Goal: Task Accomplishment & Management: Complete application form

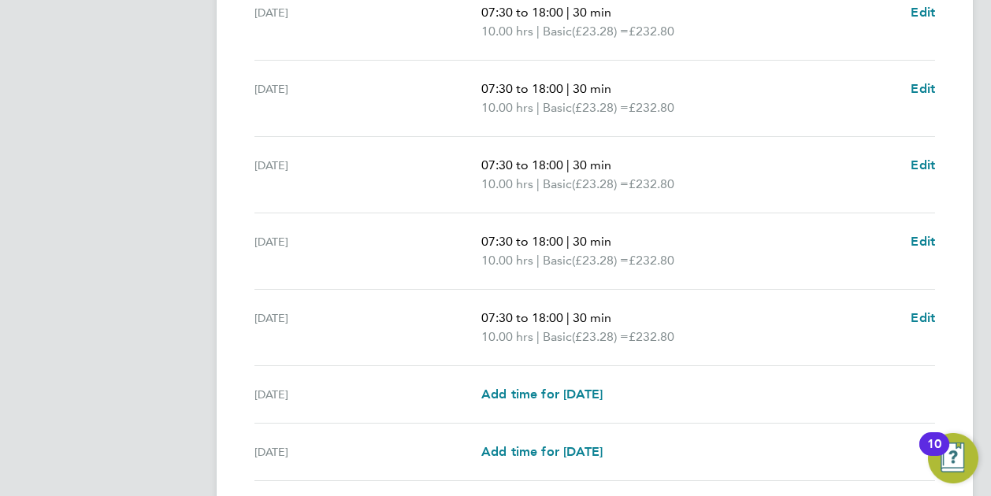
scroll to position [551, 0]
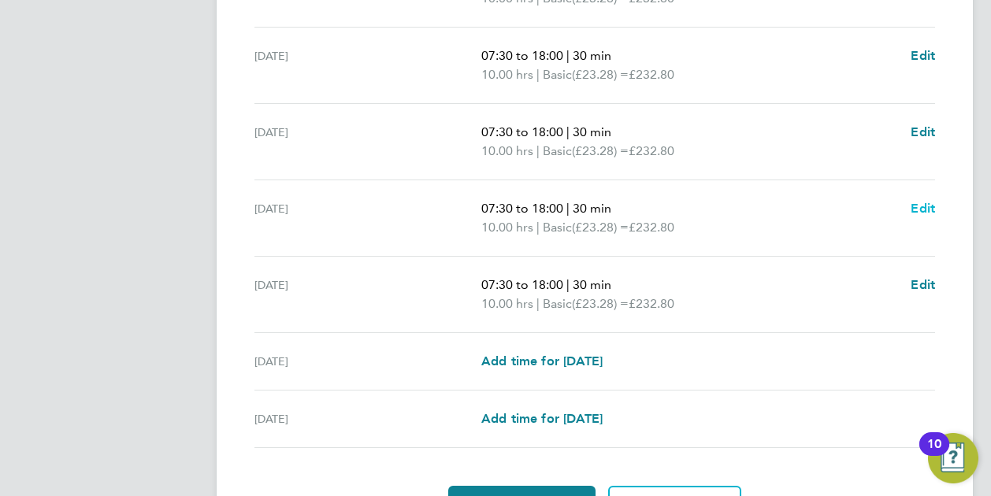
click at [921, 206] on span "Edit" at bounding box center [923, 208] width 24 height 15
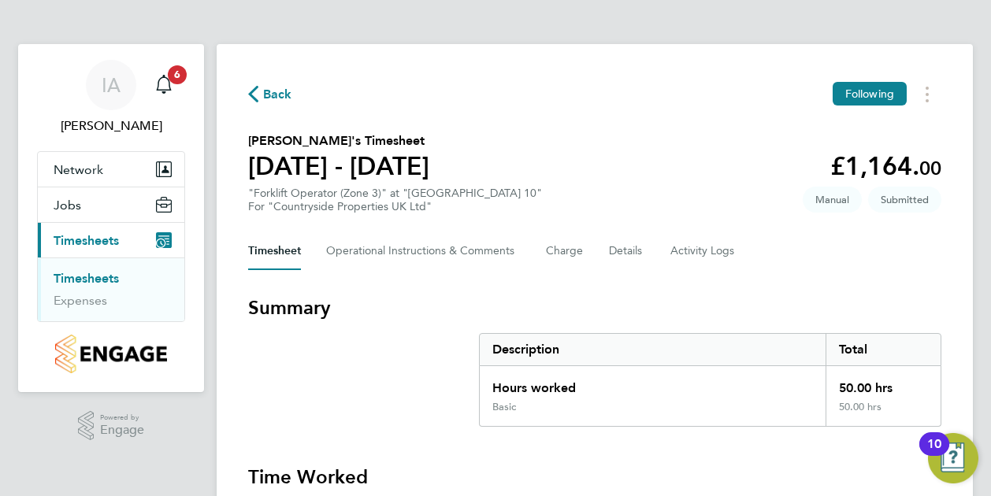
select select "30"
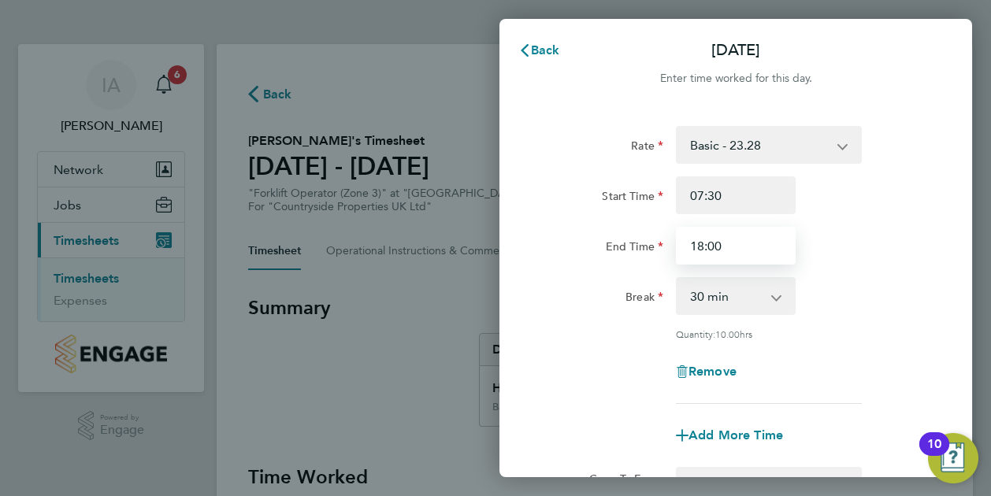
click at [709, 246] on input "18:00" at bounding box center [736, 246] width 120 height 38
click at [703, 247] on input "18:00" at bounding box center [736, 246] width 120 height 38
type input "17:00"
click at [844, 229] on div "End Time 17:00" at bounding box center [735, 246] width 397 height 38
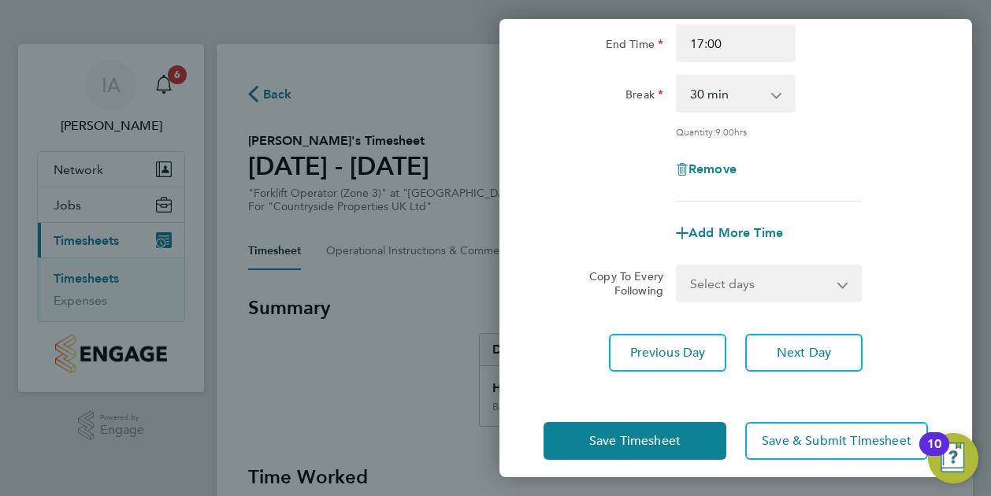
scroll to position [215, 0]
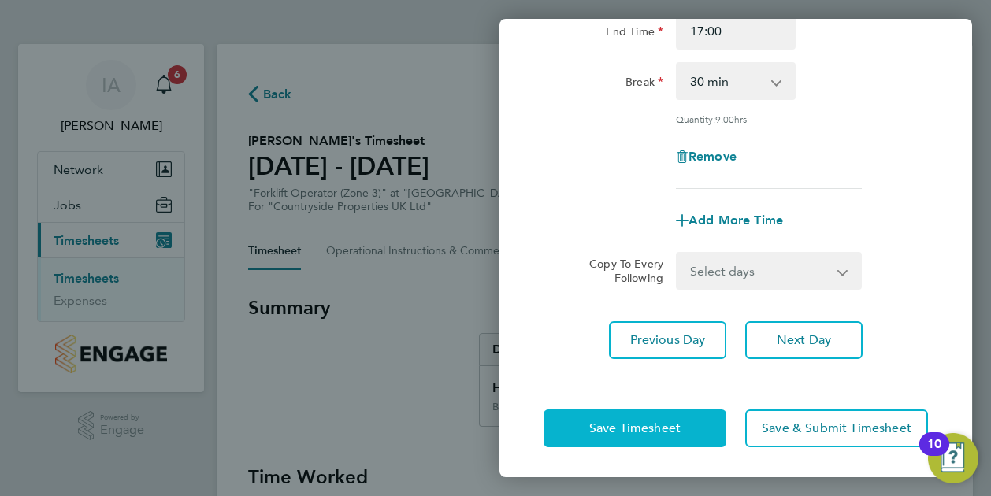
click at [663, 429] on span "Save Timesheet" at bounding box center [634, 429] width 91 height 16
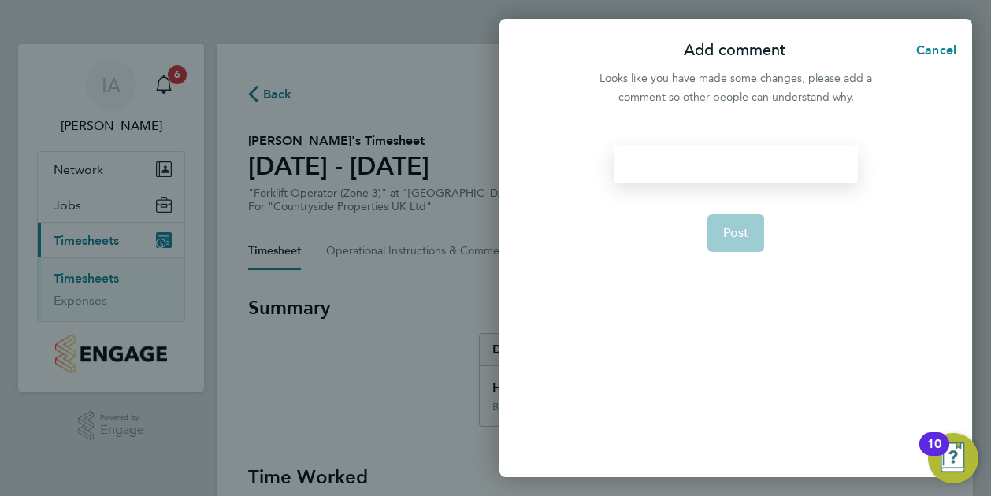
click at [718, 176] on div at bounding box center [735, 164] width 243 height 38
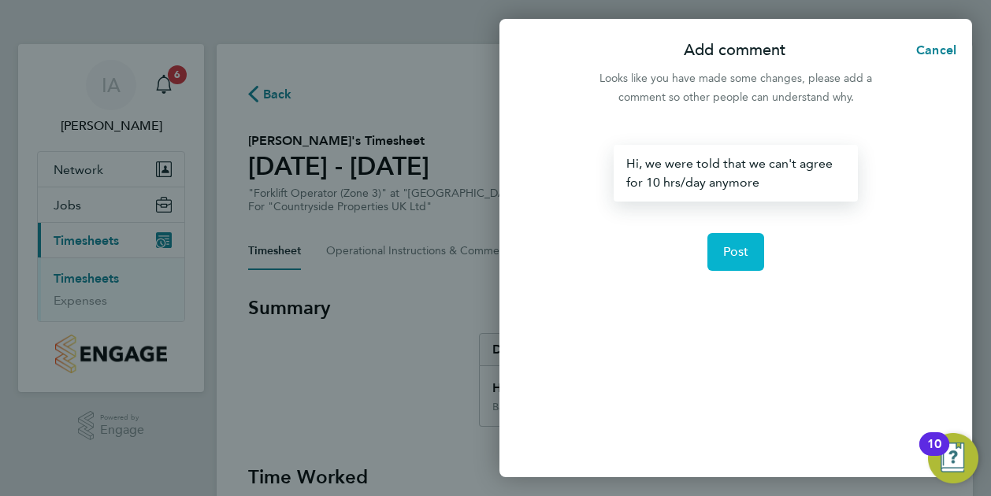
click at [739, 246] on span "Post" at bounding box center [736, 252] width 26 height 16
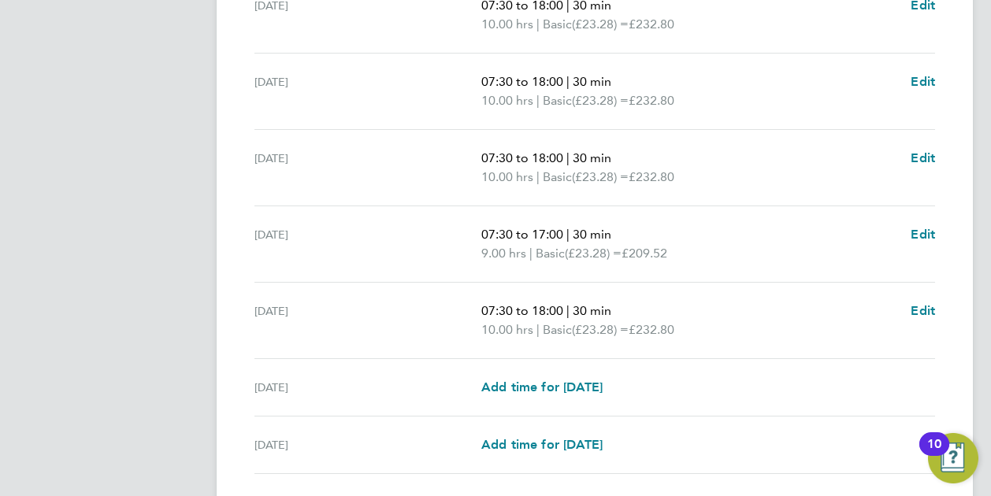
scroll to position [551, 0]
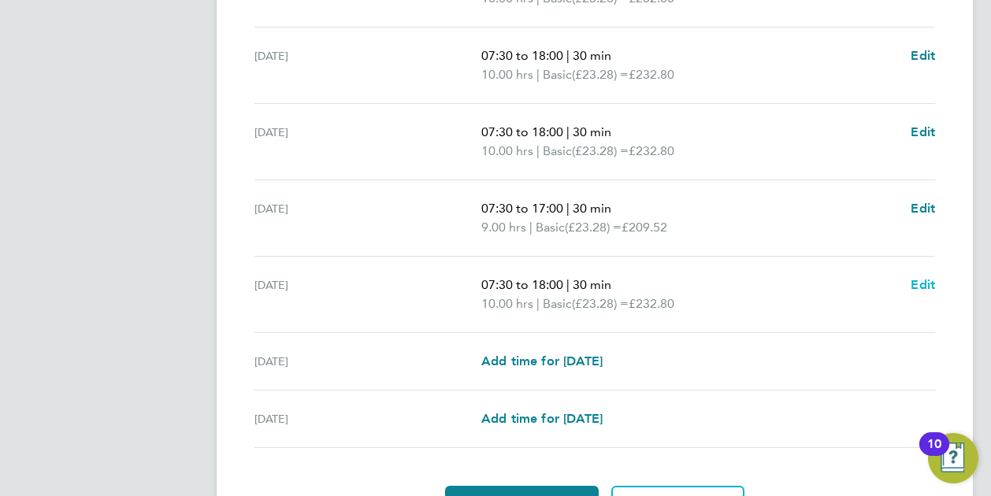
click at [920, 284] on span "Edit" at bounding box center [923, 284] width 24 height 15
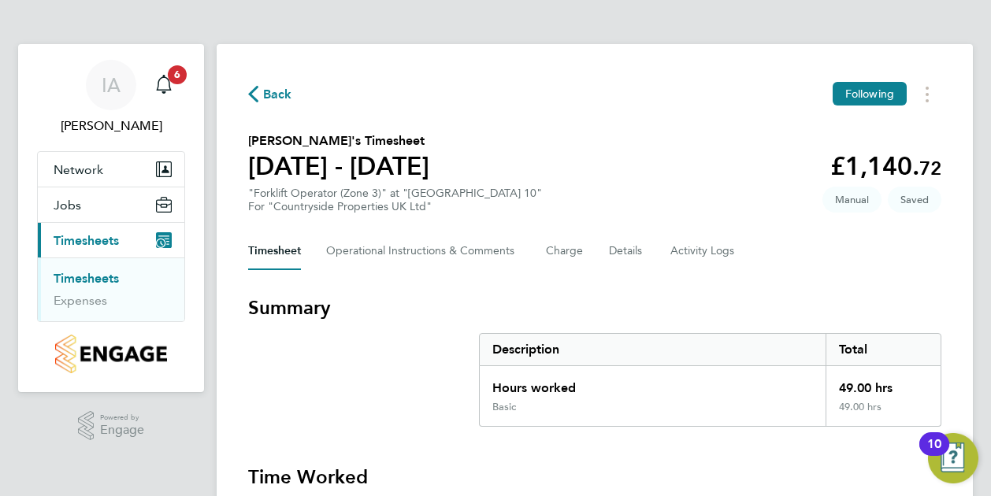
select select "30"
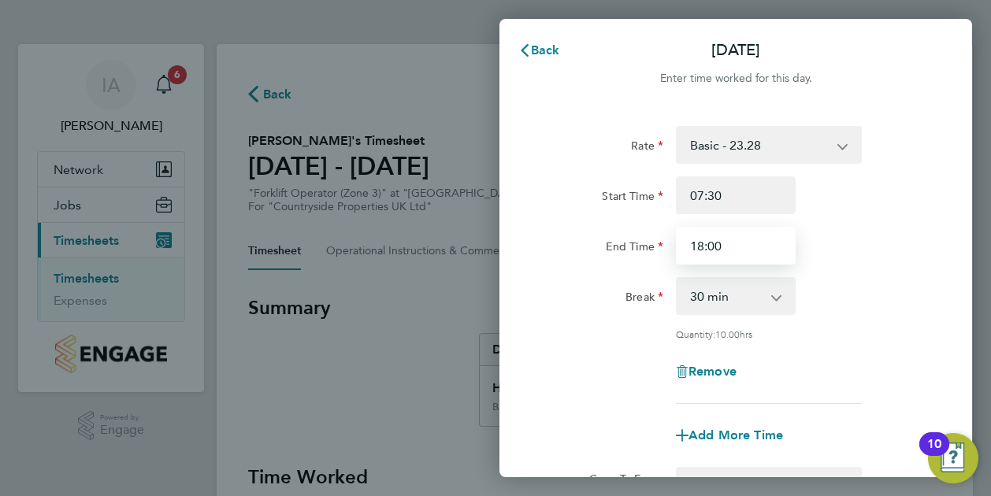
click at [703, 245] on input "18:00" at bounding box center [736, 246] width 120 height 38
type input "17:00"
click at [884, 232] on div "End Time 17:00" at bounding box center [735, 246] width 397 height 38
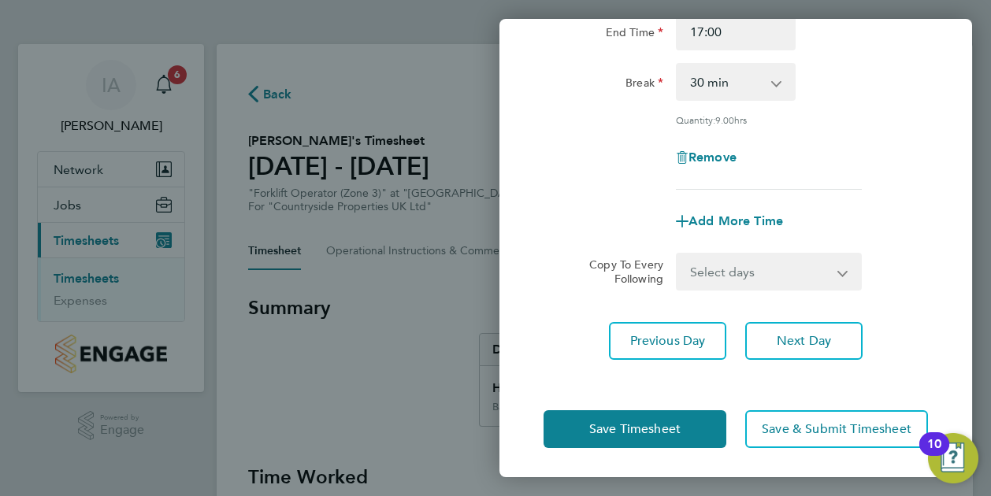
scroll to position [215, 0]
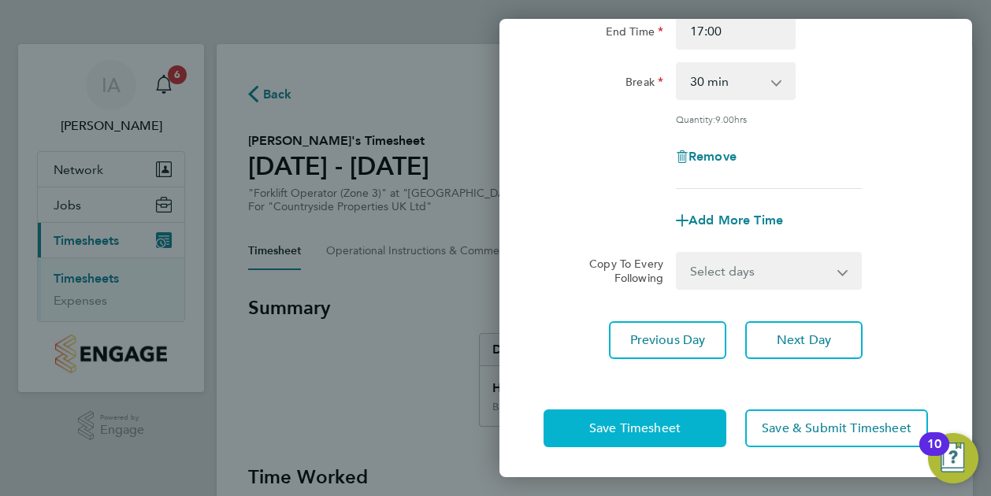
click at [666, 425] on span "Save Timesheet" at bounding box center [634, 429] width 91 height 16
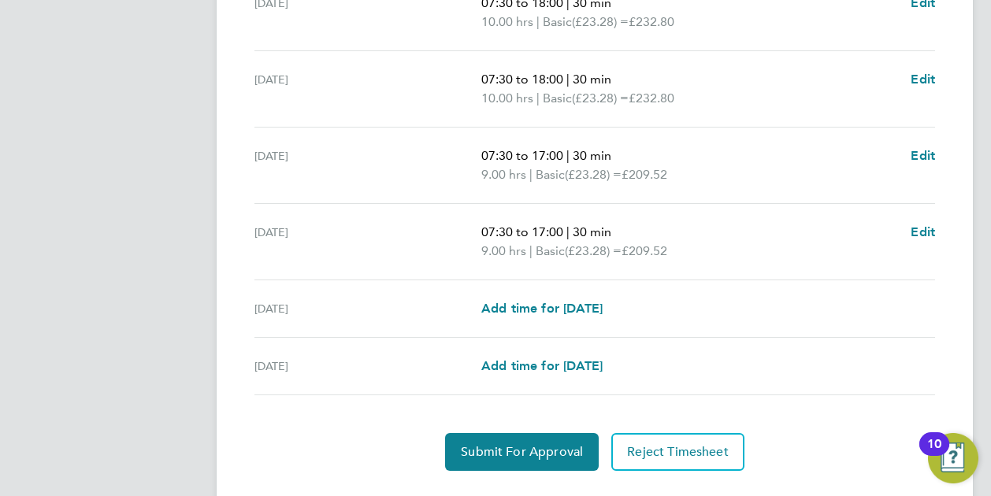
scroll to position [630, 0]
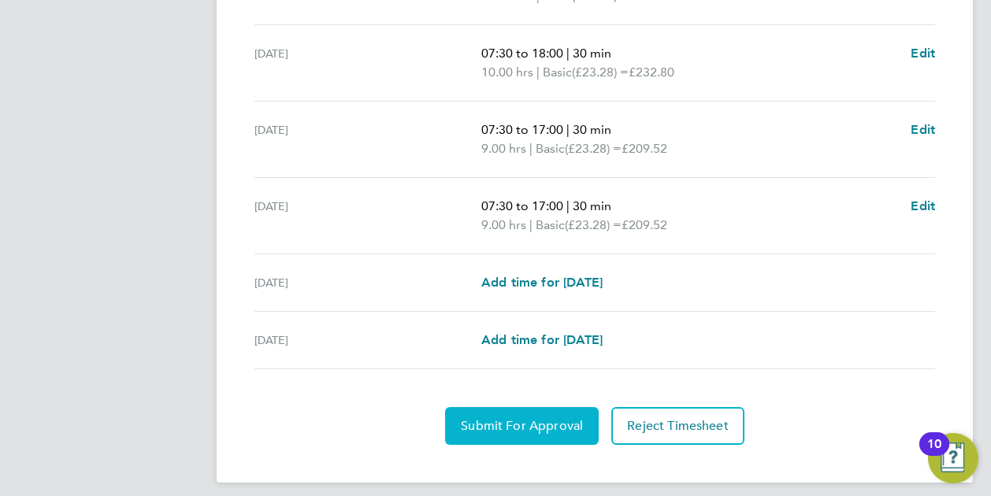
click at [553, 420] on span "Submit For Approval" at bounding box center [522, 426] width 122 height 16
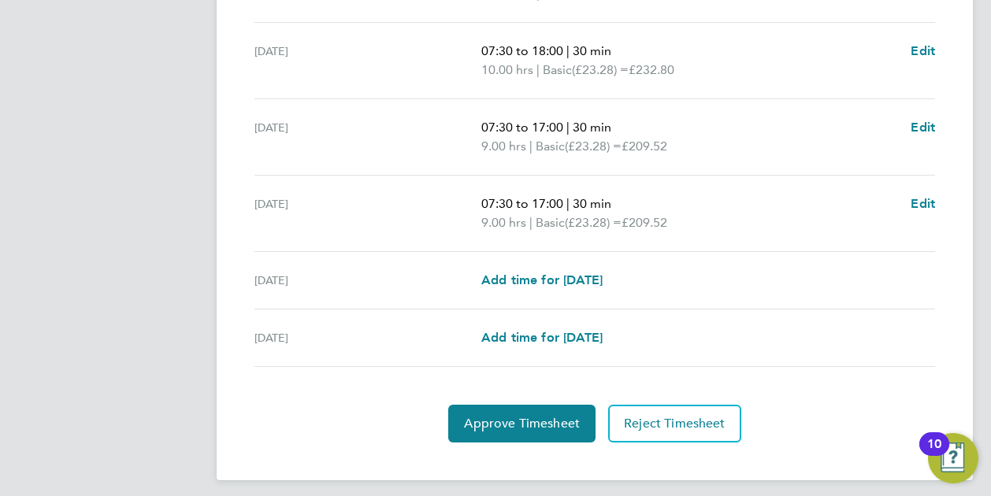
scroll to position [639, 0]
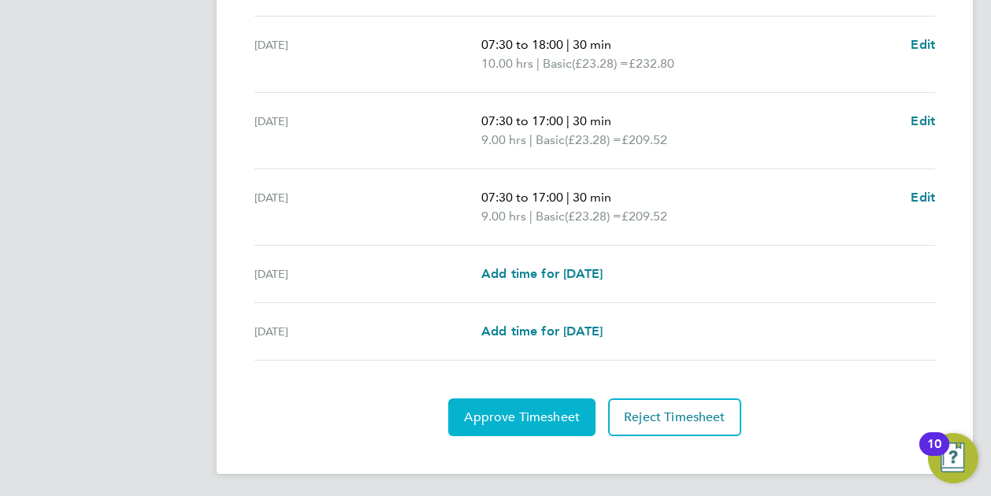
click at [518, 412] on span "Approve Timesheet" at bounding box center [522, 418] width 116 height 16
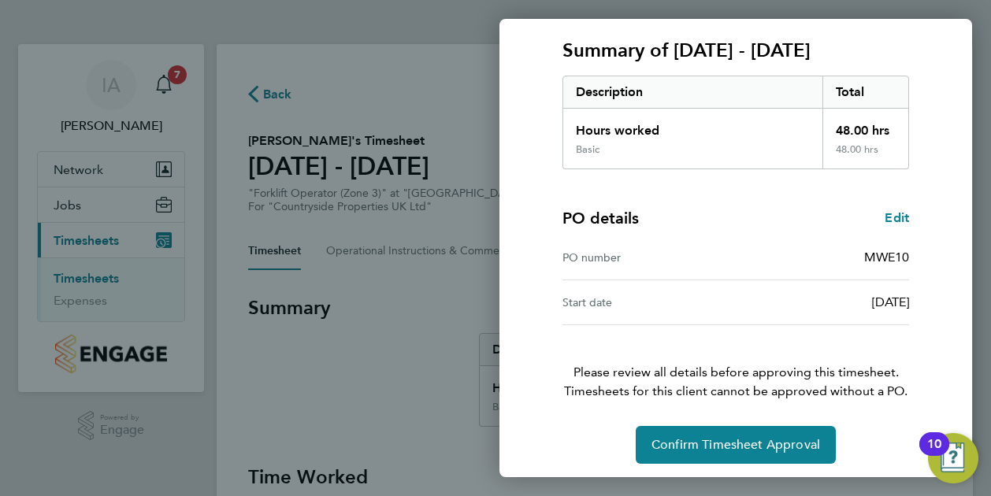
scroll to position [212, 0]
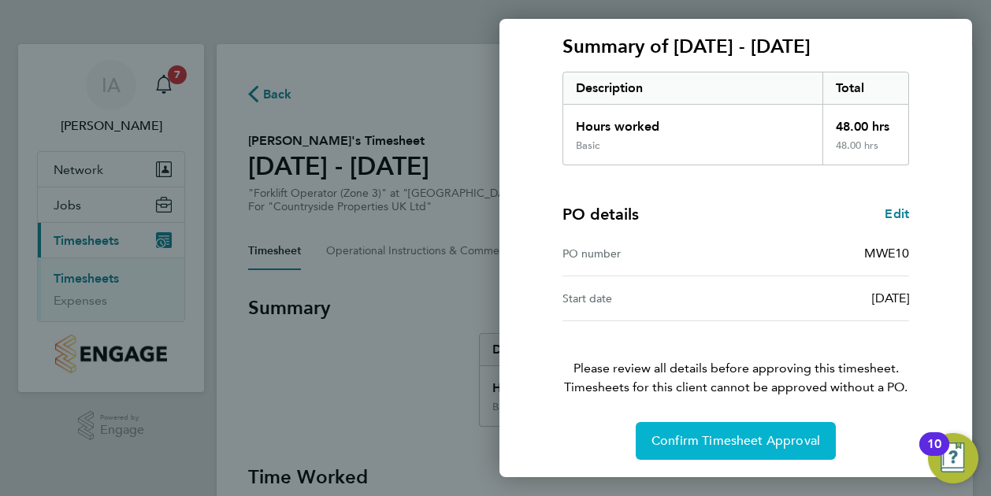
click at [706, 433] on span "Confirm Timesheet Approval" at bounding box center [735, 441] width 169 height 16
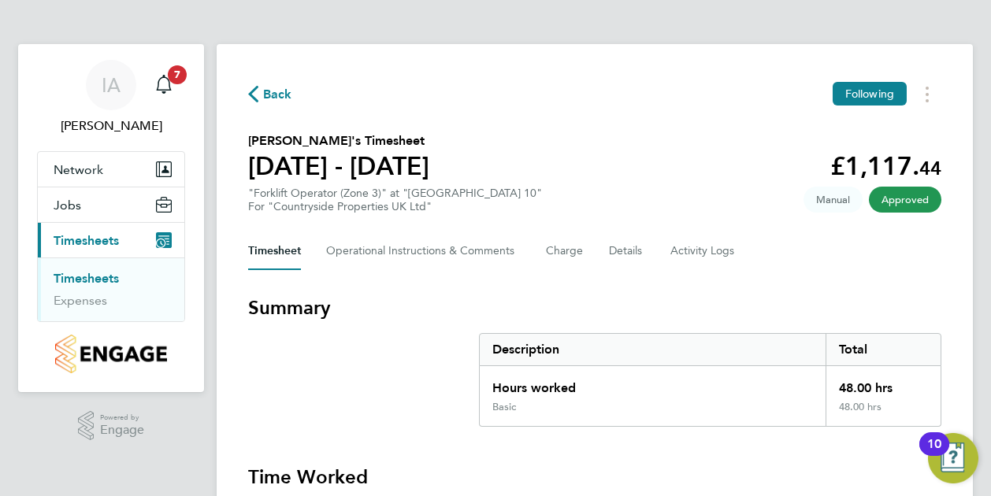
click at [92, 283] on link "Timesheets" at bounding box center [86, 278] width 65 height 15
